Goal: Task Accomplishment & Management: Manage account settings

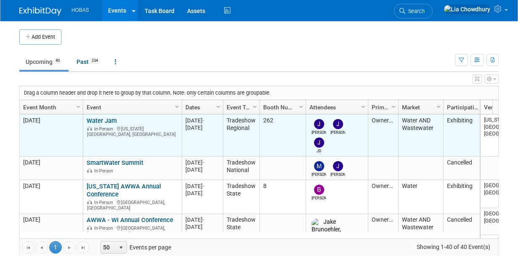
scroll to position [50, 0]
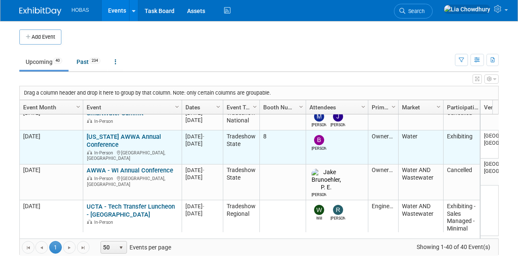
click at [125, 137] on link "[US_STATE] AWWA Annual Conference" at bounding box center [124, 141] width 74 height 16
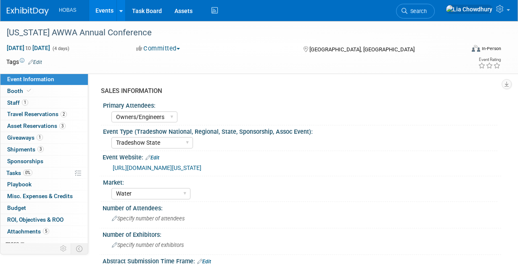
select select "Owners/Engineers"
select select "Tradeshow State"
select select "Water"
select select "Exhibiting"
drag, startPoint x: 387, startPoint y: 165, endPoint x: 0, endPoint y: 147, distance: 386.5
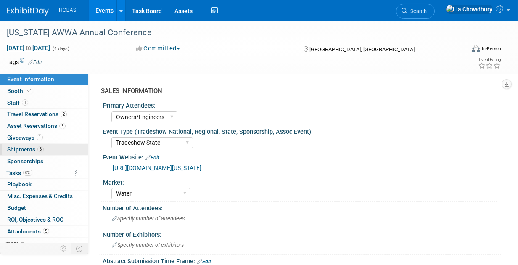
click at [103, 161] on div "[URL][DOMAIN_NAME][US_STATE]" at bounding box center [302, 167] width 398 height 13
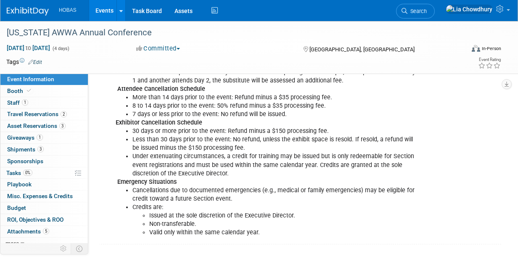
scroll to position [894, 0]
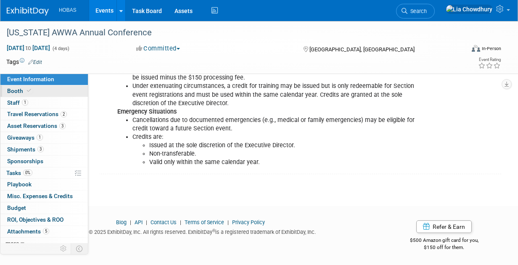
click at [17, 84] on div "Event Information Event Info Booth Booth 1 Staff 1 Staff 2 Travel Reservations …" at bounding box center [44, 158] width 88 height 169
click at [16, 91] on span "Booth" at bounding box center [20, 90] width 26 height 7
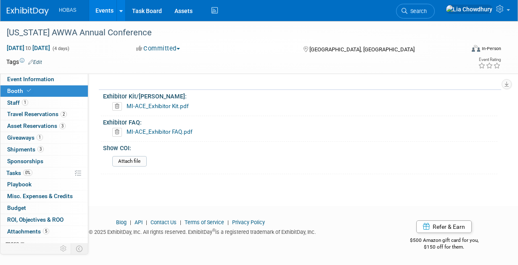
scroll to position [339, 0]
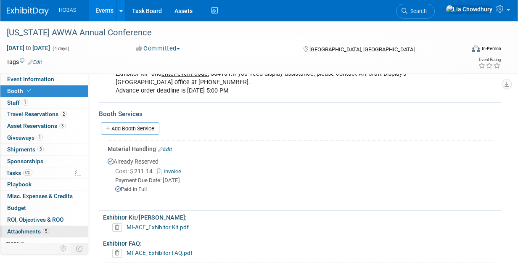
click at [32, 229] on span "Attachments 5" at bounding box center [28, 231] width 42 height 7
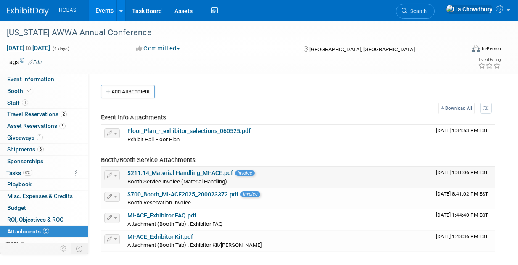
scroll to position [84, 0]
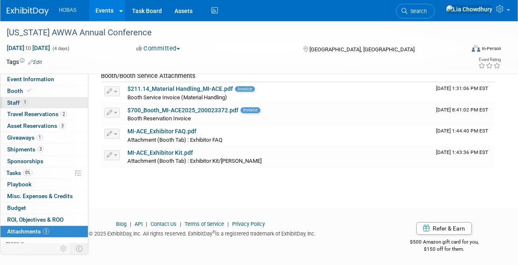
click at [16, 103] on span "Staff 1" at bounding box center [17, 102] width 21 height 7
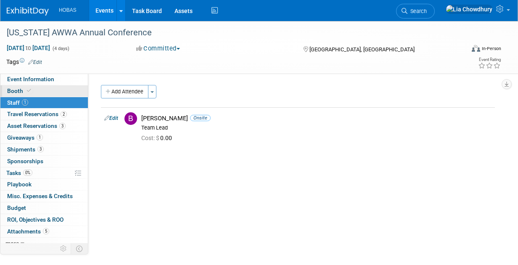
click at [20, 90] on span "Booth" at bounding box center [20, 90] width 26 height 7
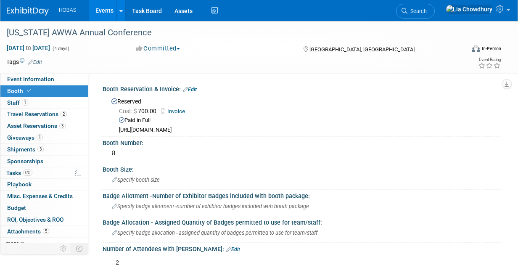
click at [177, 111] on link "Invoice" at bounding box center [175, 111] width 28 height 6
click at [15, 207] on span "Budget" at bounding box center [16, 207] width 19 height 7
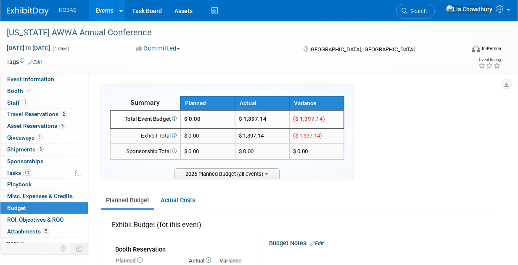
scroll to position [126, 0]
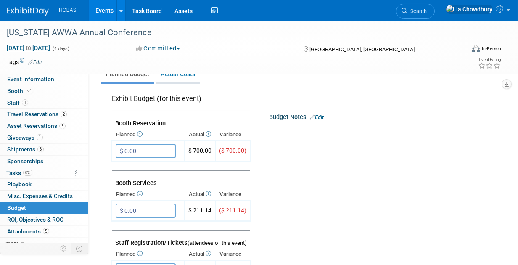
click at [173, 75] on link "Actual Costs" at bounding box center [177, 74] width 44 height 16
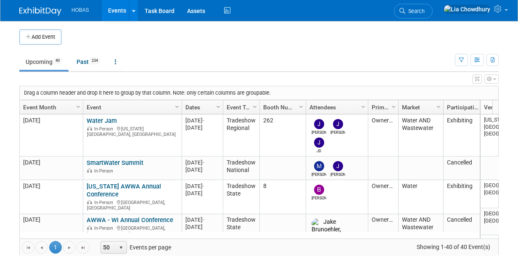
drag, startPoint x: 0, startPoint y: 0, endPoint x: 157, endPoint y: 42, distance: 162.5
click at [157, 42] on td at bounding box center [268, 36] width 414 height 15
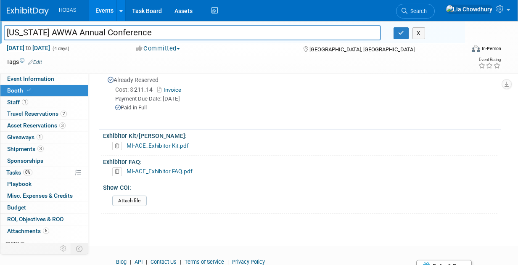
click at [96, 8] on link "Events" at bounding box center [104, 10] width 31 height 21
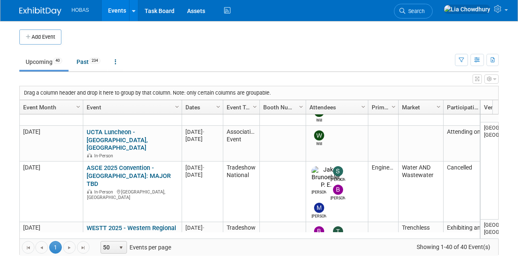
scroll to position [550, 0]
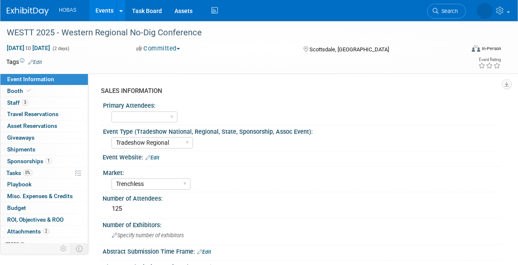
select select "Tradeshow Regional"
select select "Trenchless"
select select "Exhibiting and Sponsoring"
click at [20, 87] on span "Booth" at bounding box center [20, 90] width 26 height 7
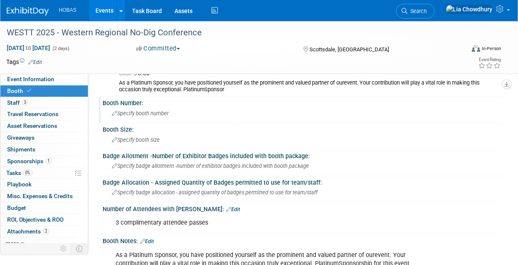
scroll to position [84, 0]
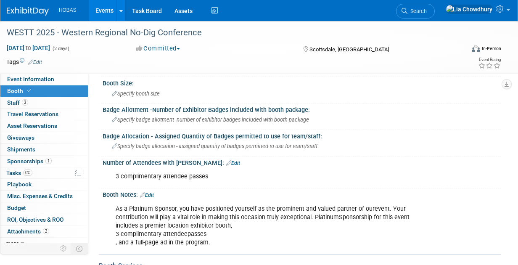
click at [103, 13] on link "Events" at bounding box center [104, 10] width 31 height 21
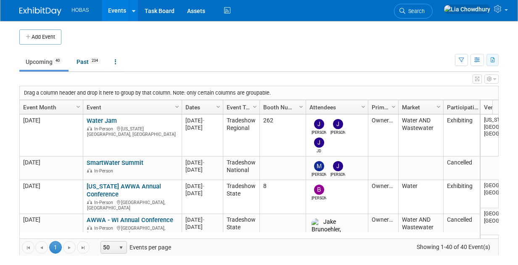
click at [489, 61] on button "button" at bounding box center [492, 60] width 12 height 12
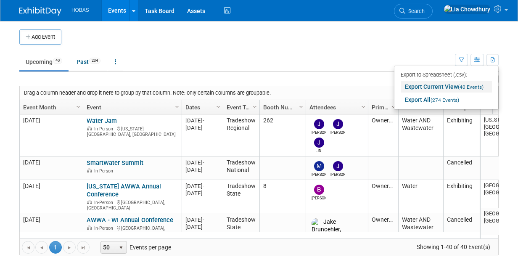
click at [421, 86] on link "Export Current View (40 Events)" at bounding box center [445, 87] width 91 height 12
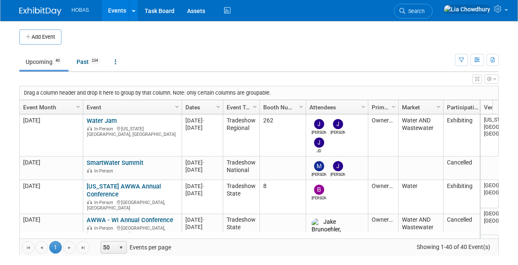
click at [249, 40] on td at bounding box center [268, 36] width 414 height 15
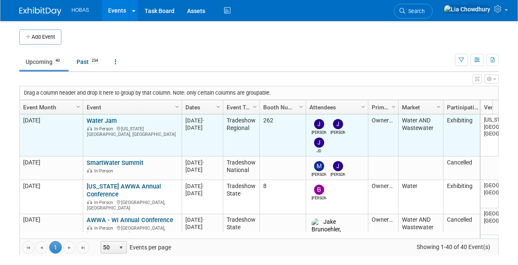
click at [49, 119] on td "M-2025-09 September 2025" at bounding box center [51, 135] width 63 height 42
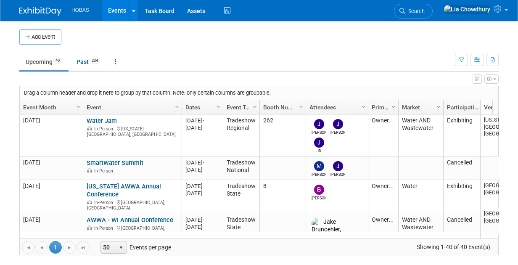
click at [104, 119] on link "Water Jam" at bounding box center [102, 121] width 30 height 8
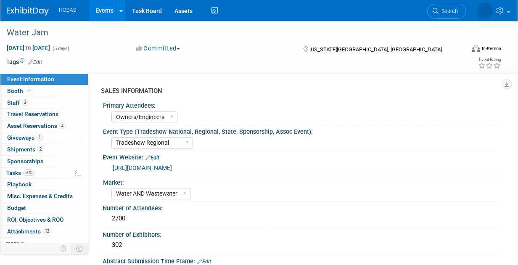
select select "Owners/Engineers"
select select "Tradeshow Regional"
select select "Water AND Wastewater"
select select "Exhibiting"
click at [21, 93] on span "Booth" at bounding box center [20, 90] width 26 height 7
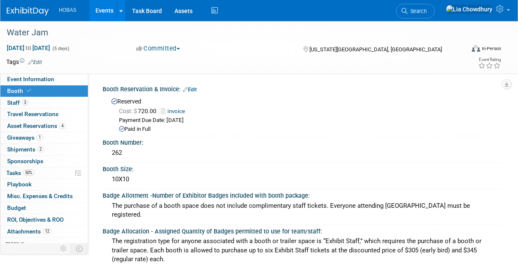
click at [107, 7] on link "Events" at bounding box center [104, 10] width 31 height 21
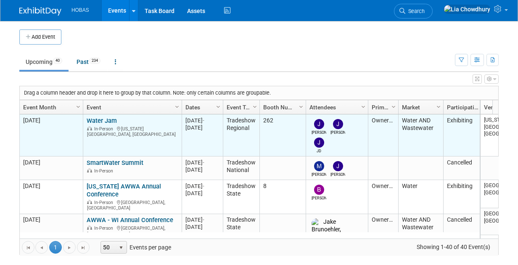
click at [99, 118] on link "Water Jam" at bounding box center [102, 121] width 30 height 8
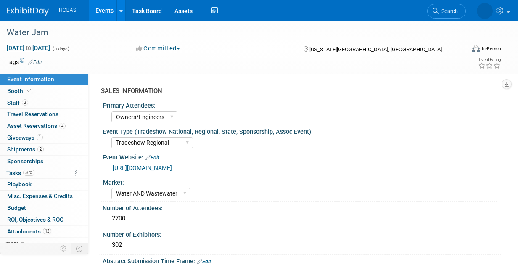
select select "Owners/Engineers"
select select "Tradeshow Regional"
select select "Water AND Wastewater"
select select "Exhibiting"
click at [16, 93] on span "Booth" at bounding box center [20, 90] width 26 height 7
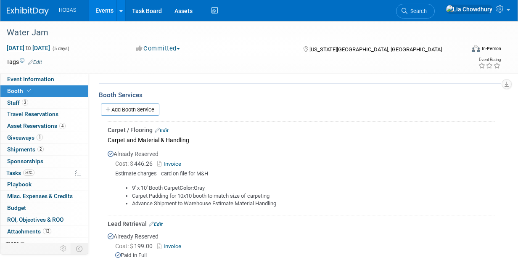
scroll to position [462, 0]
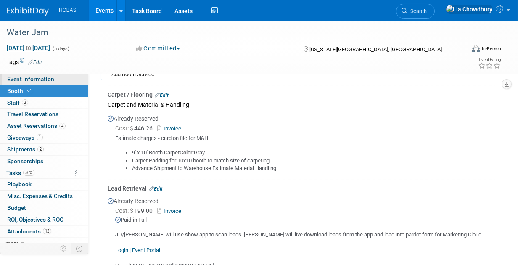
click at [23, 84] on link "Event Information" at bounding box center [43, 79] width 87 height 11
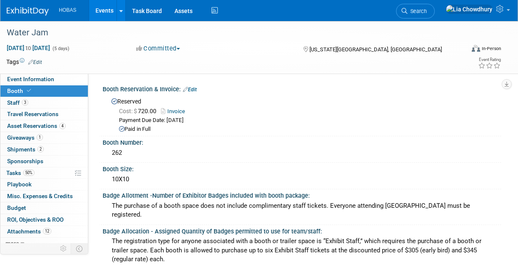
select select "Owners/Engineers"
select select "Tradeshow Regional"
select select "Water AND Wastewater"
select select "Exhibiting"
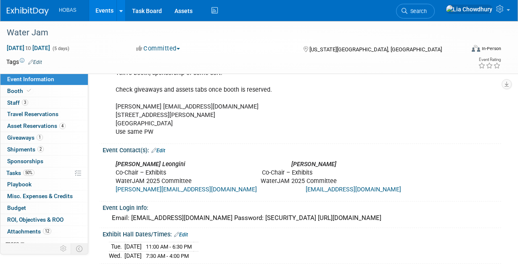
scroll to position [588, 0]
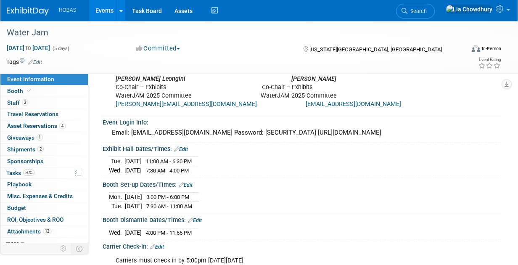
click at [105, 9] on link "Events" at bounding box center [104, 10] width 31 height 21
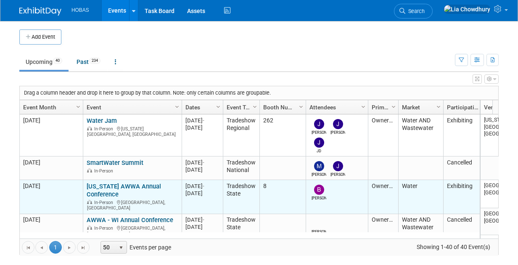
click at [101, 184] on link "[US_STATE] AWWA Annual Conference" at bounding box center [124, 190] width 74 height 16
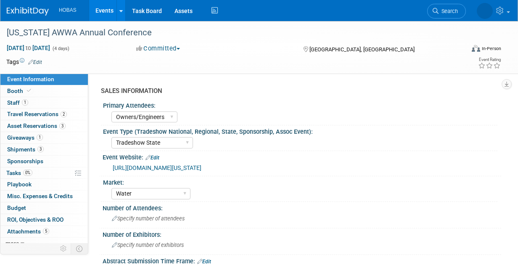
select select "Owners/Engineers"
select select "Tradeshow State"
select select "Water"
select select "Exhibiting"
click at [24, 228] on span "Attachments 5" at bounding box center [28, 231] width 42 height 7
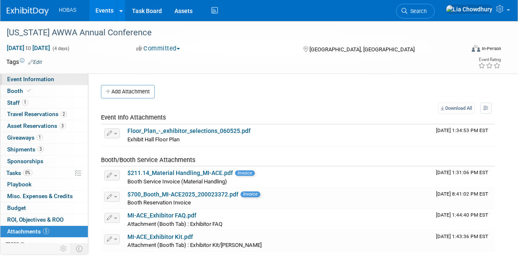
click at [22, 84] on link "Event Information" at bounding box center [43, 79] width 87 height 11
select select "Owners/Engineers"
select select "Tradeshow State"
select select "Water"
select select "Exhibiting"
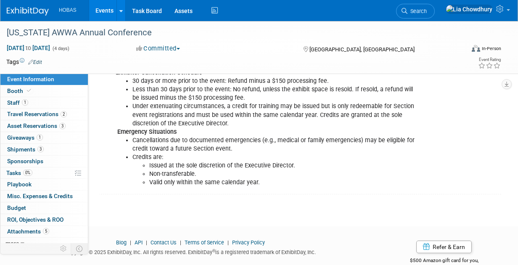
scroll to position [894, 0]
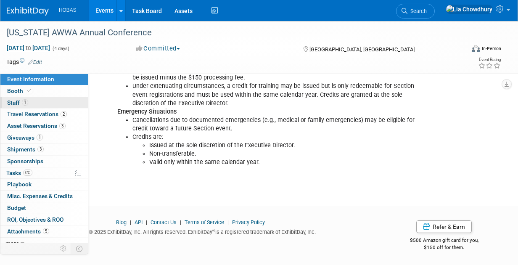
click at [18, 97] on link "1 Staff 1" at bounding box center [43, 102] width 87 height 11
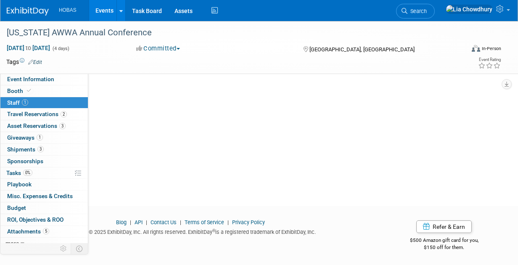
scroll to position [0, 0]
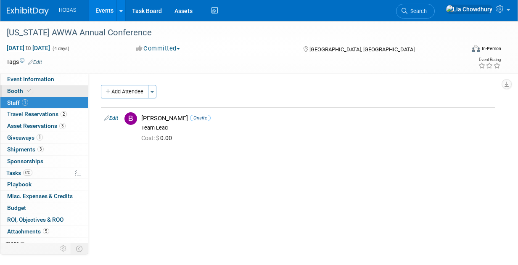
click at [21, 87] on span "Booth" at bounding box center [20, 90] width 26 height 7
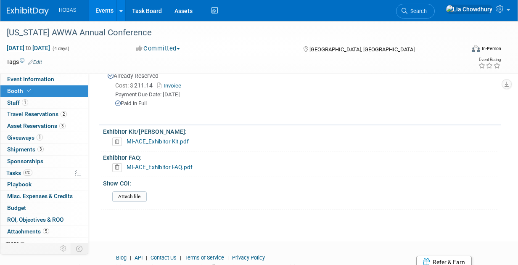
scroll to position [465, 0]
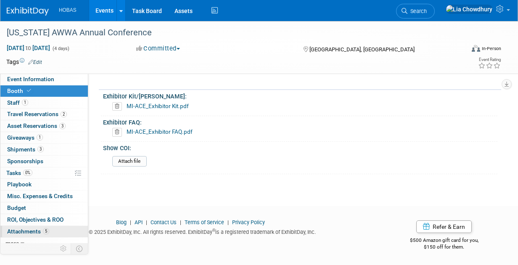
click at [24, 228] on span "Attachments 5" at bounding box center [28, 231] width 42 height 7
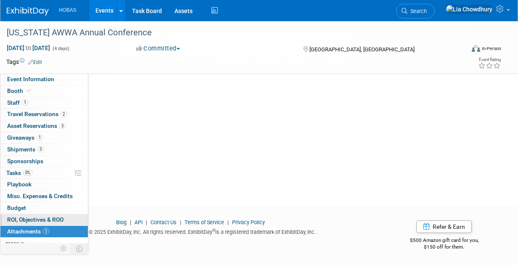
scroll to position [0, 0]
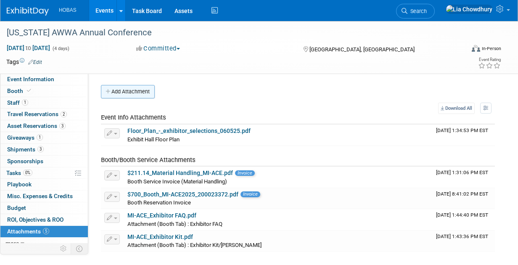
click at [125, 87] on button "Add Attachment" at bounding box center [128, 91] width 54 height 13
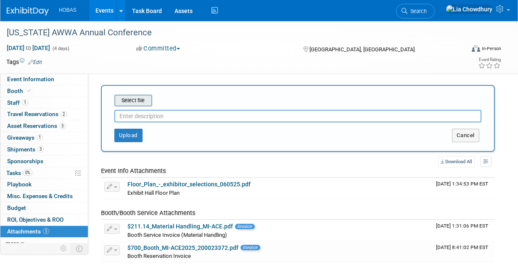
click at [129, 101] on input "file" at bounding box center [101, 100] width 100 height 10
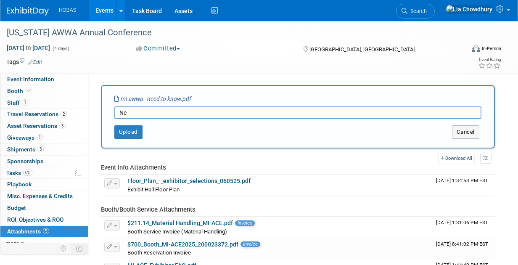
type input "N"
type input "MI-Ace25 Need to Know"
click at [135, 132] on button "Upload" at bounding box center [128, 131] width 28 height 13
